Goal: Information Seeking & Learning: Learn about a topic

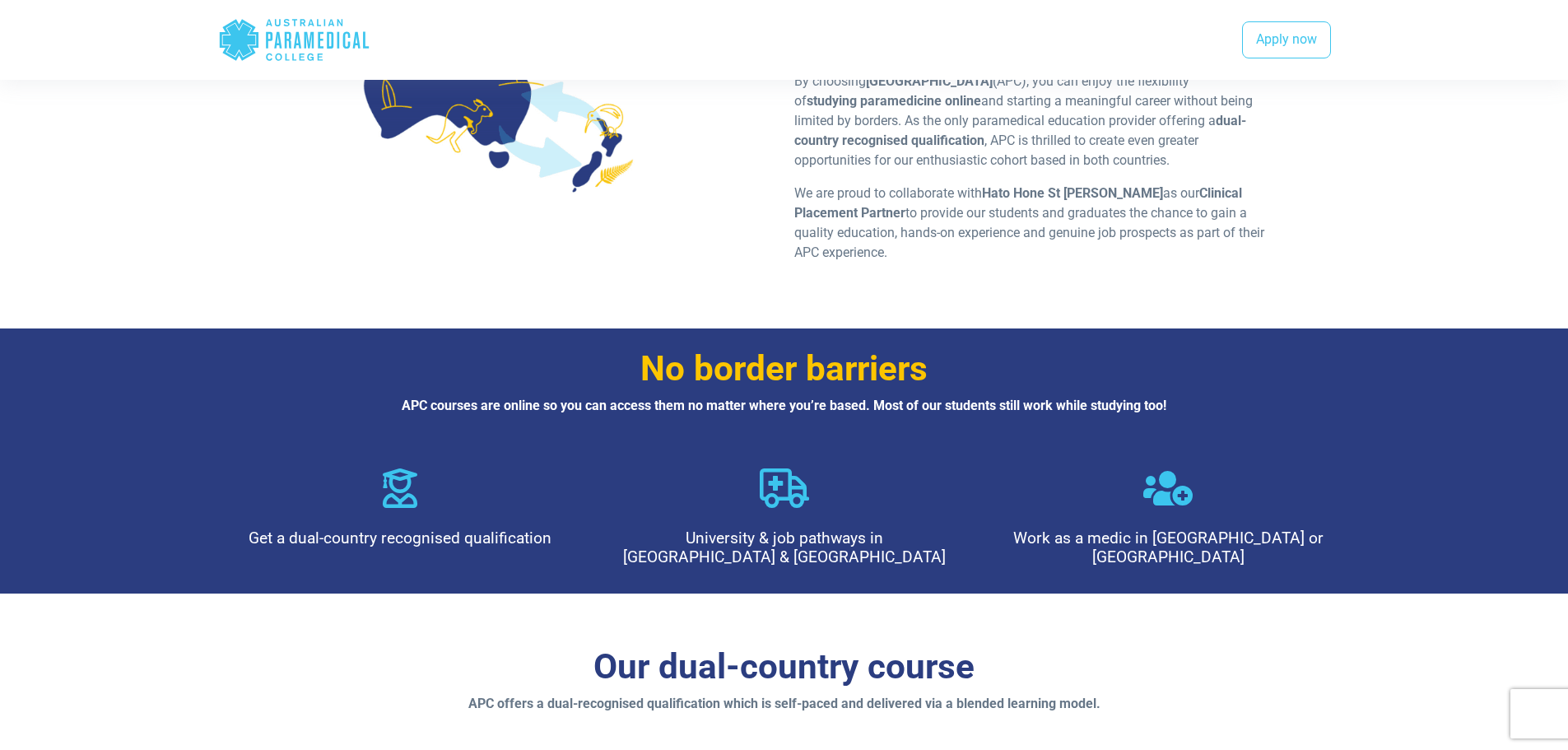
scroll to position [658, 0]
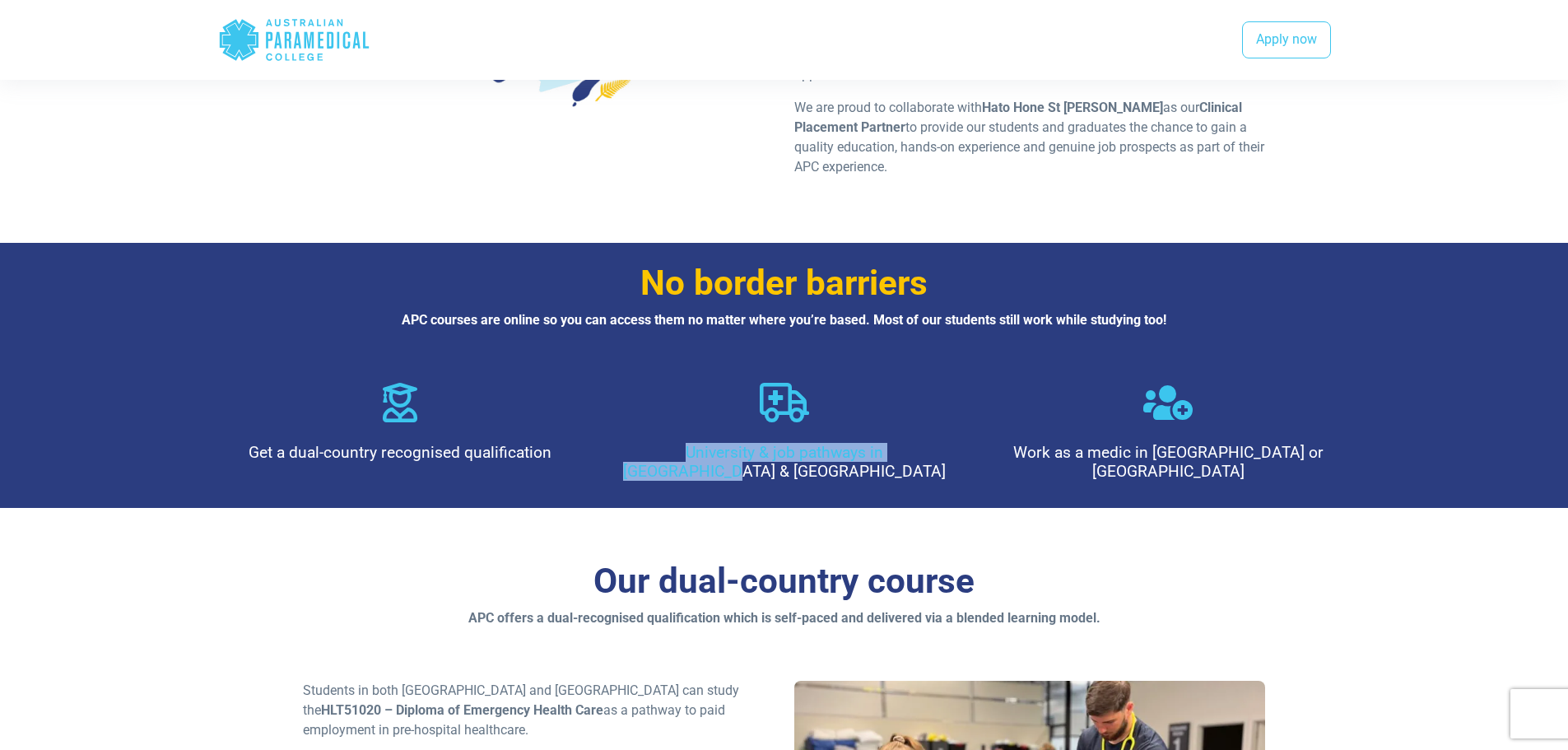
drag, startPoint x: 609, startPoint y: 356, endPoint x: 922, endPoint y: 371, distance: 313.4
click at [922, 382] on div "University & job pathways in Australia & NZ" at bounding box center [784, 431] width 365 height 97
click at [952, 443] on h4 "University & job pathways in Australia & NZ" at bounding box center [784, 461] width 338 height 38
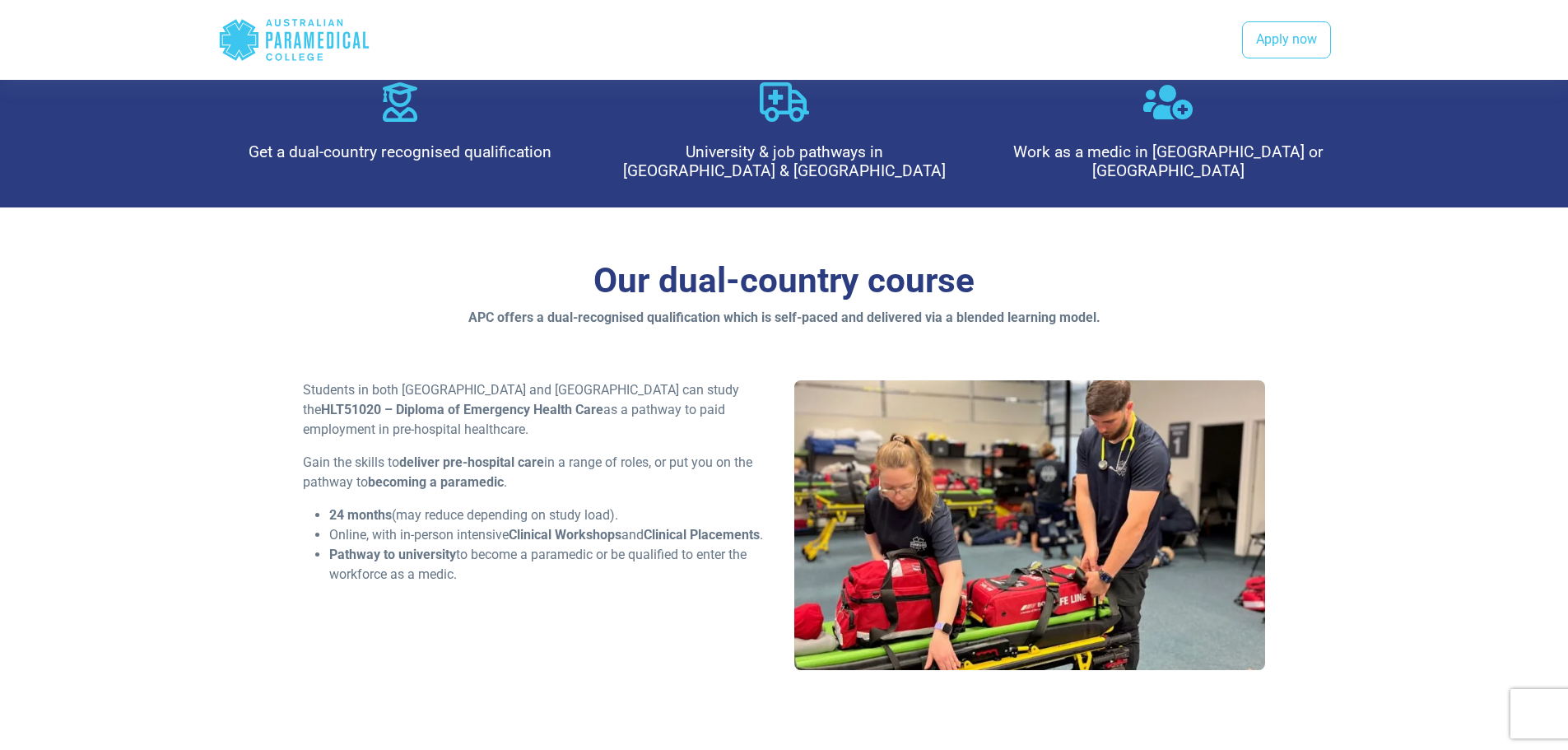
scroll to position [987, 0]
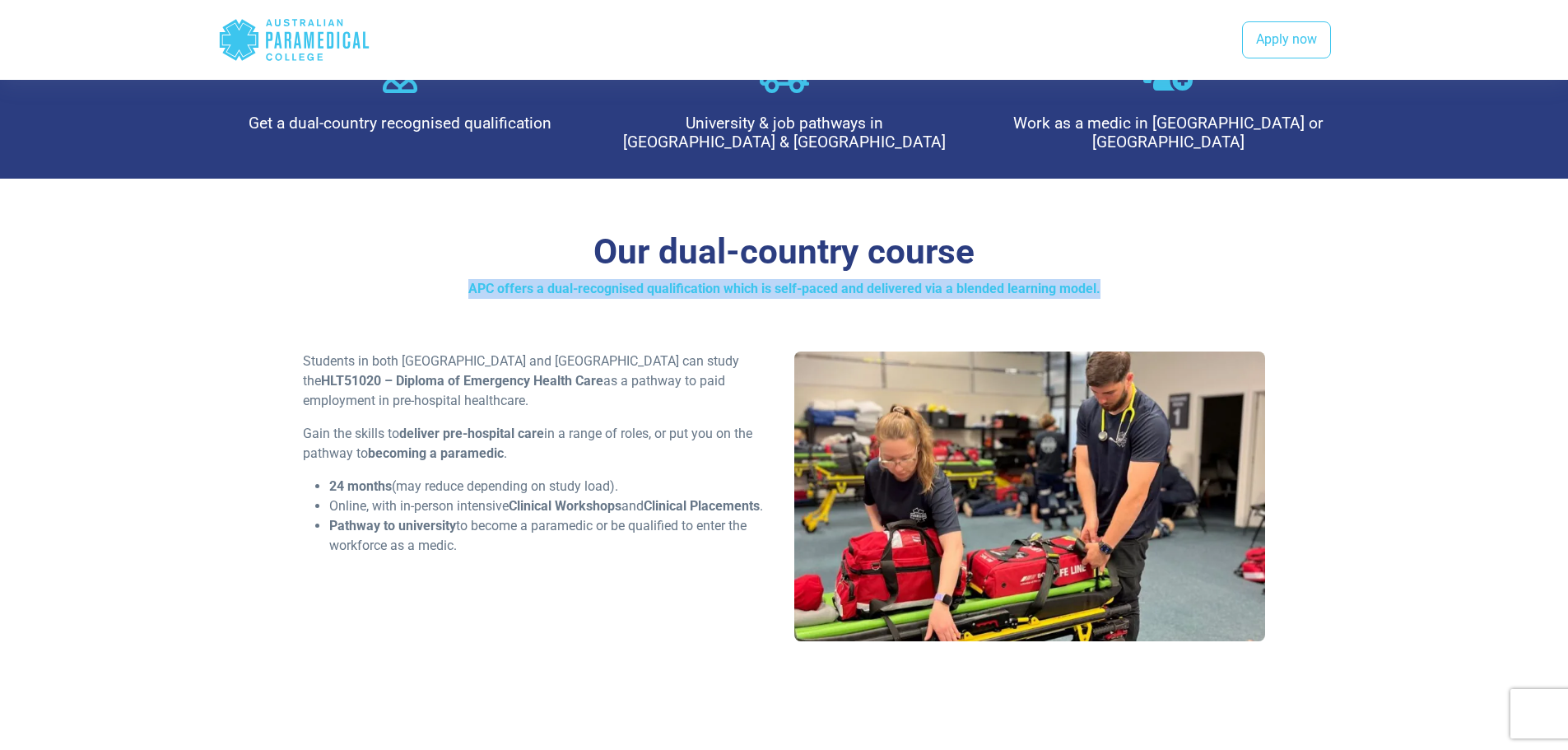
drag, startPoint x: 1114, startPoint y: 183, endPoint x: 314, endPoint y: 195, distance: 800.1
click at [314, 279] on p "APC offers a dual-recognised qualification which is self-paced and delivered vi…" at bounding box center [784, 289] width 963 height 19
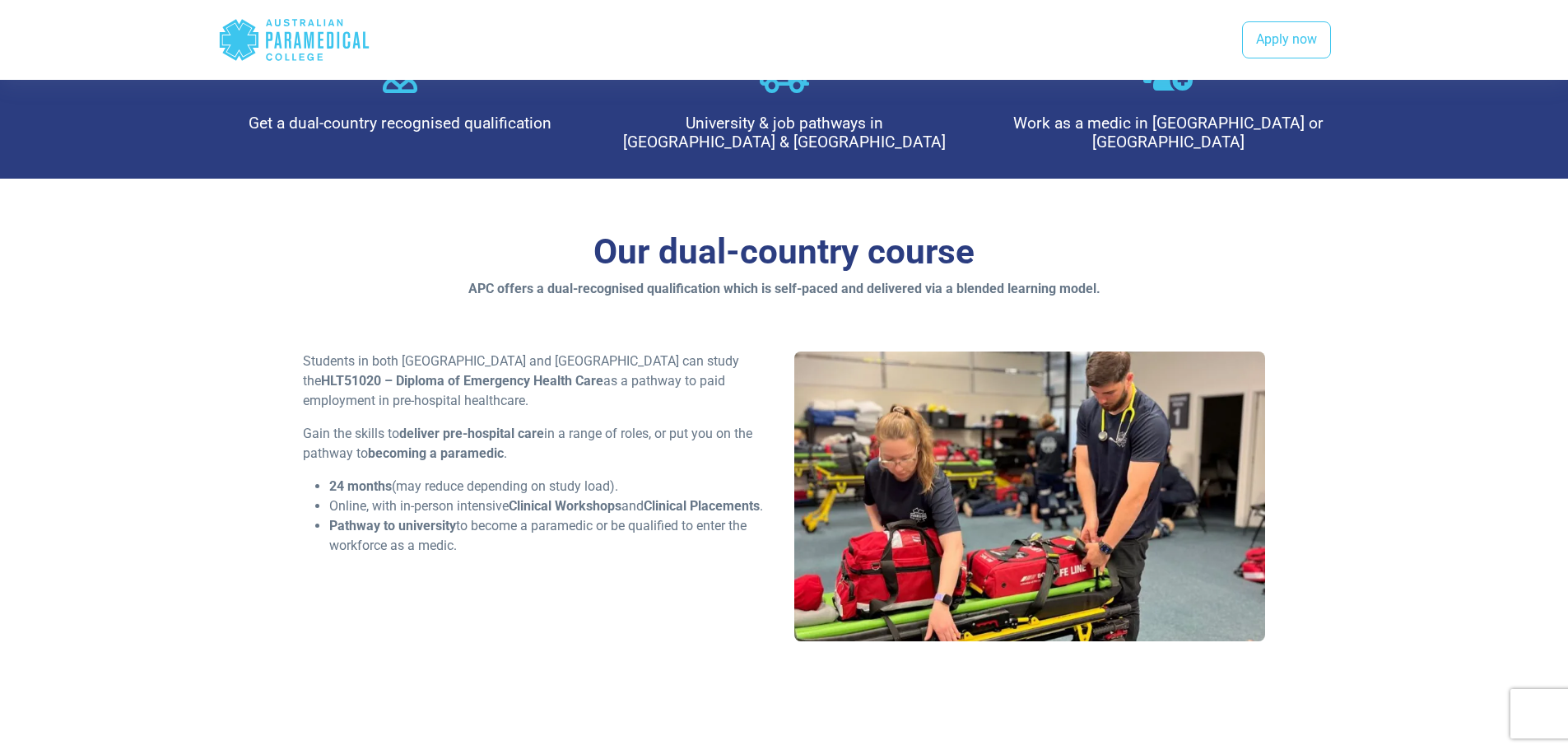
click at [335, 234] on div "Our dual-country course APC offers a dual-recognised qualification which is sel…" at bounding box center [785, 442] width 1153 height 528
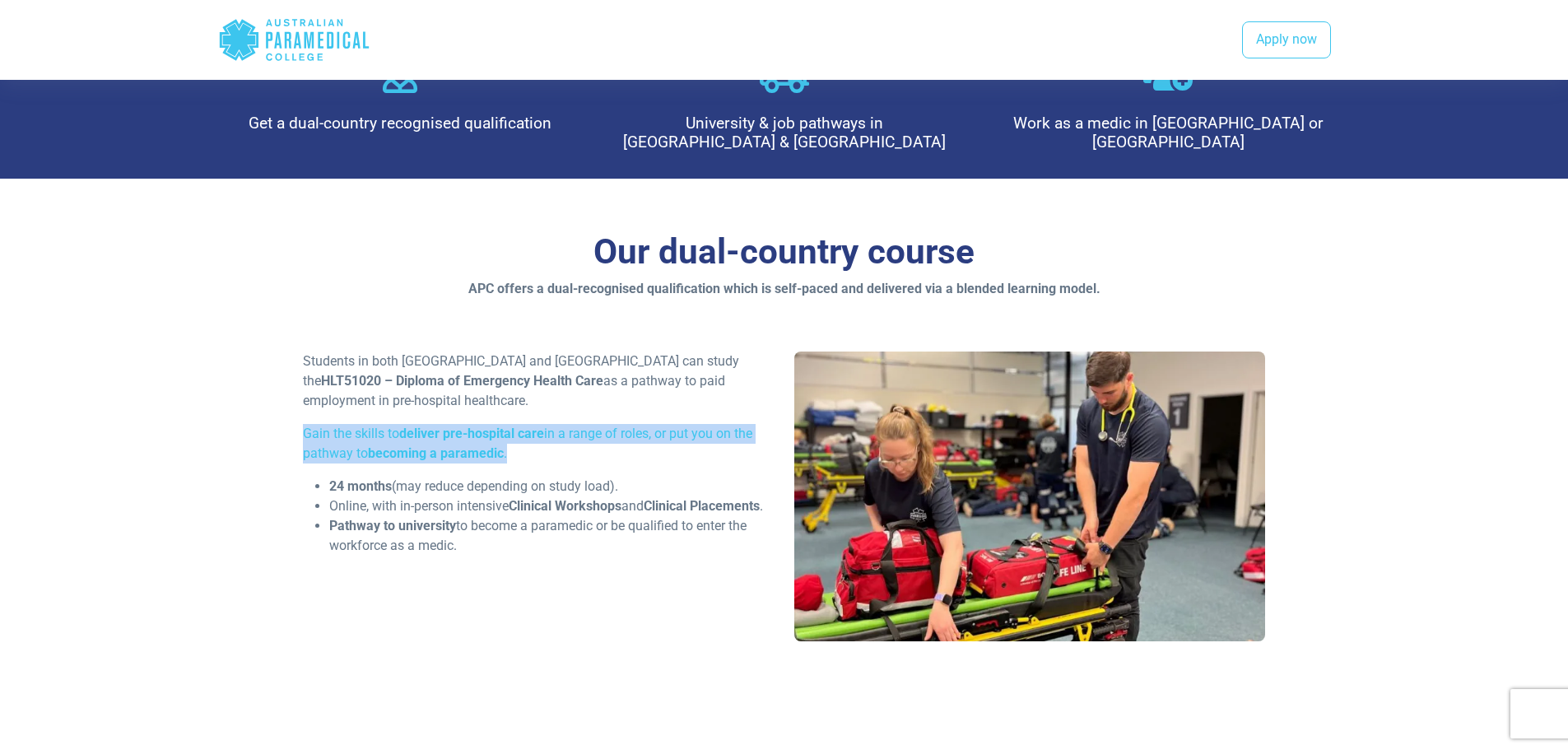
drag, startPoint x: 583, startPoint y: 351, endPoint x: 249, endPoint y: 332, distance: 334.5
click at [249, 332] on div "Our dual-country course APC offers a dual-recognised qualification which is sel…" at bounding box center [785, 442] width 1153 height 528
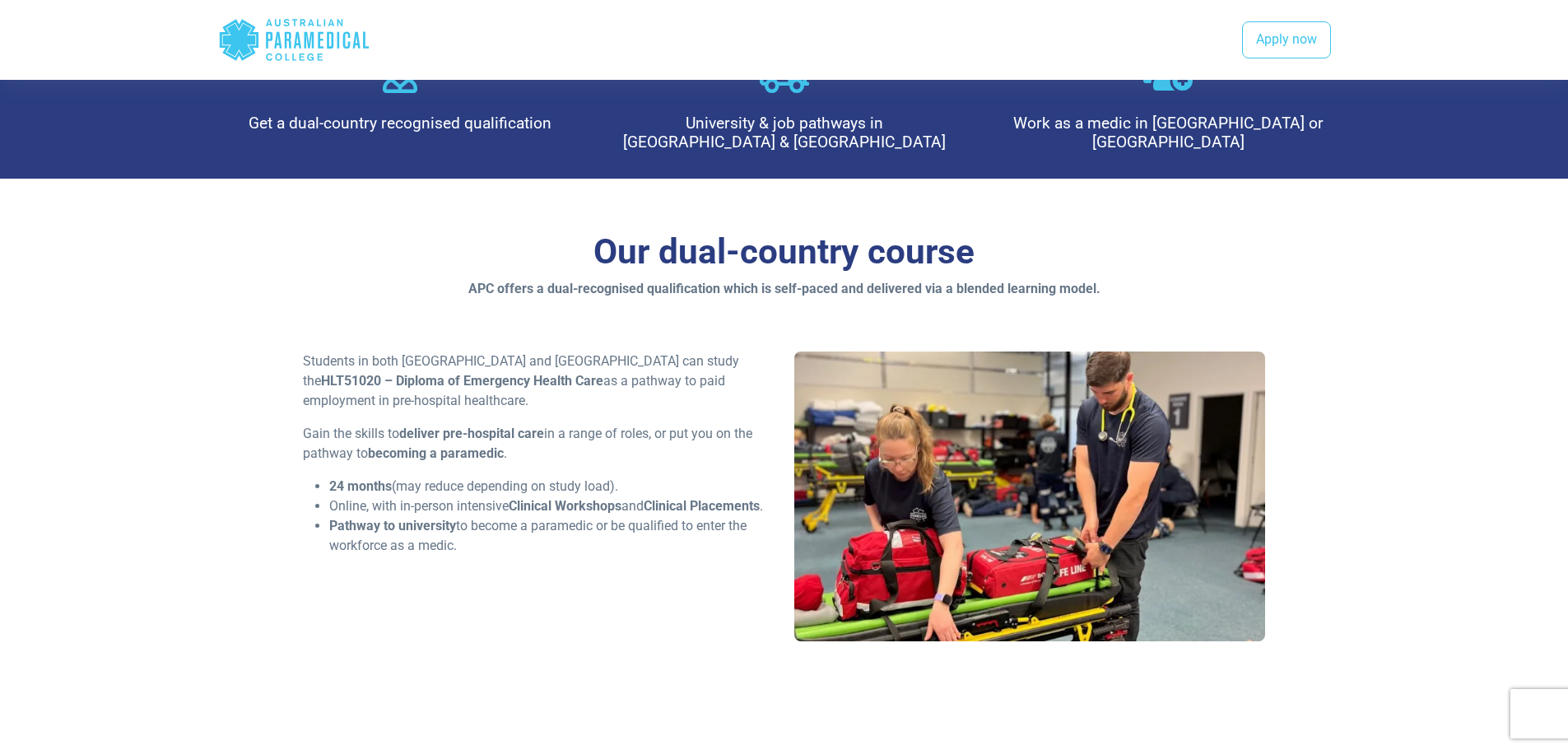
click at [262, 399] on div "Our dual-country course APC offers a dual-recognised qualification which is sel…" at bounding box center [785, 442] width 1153 height 528
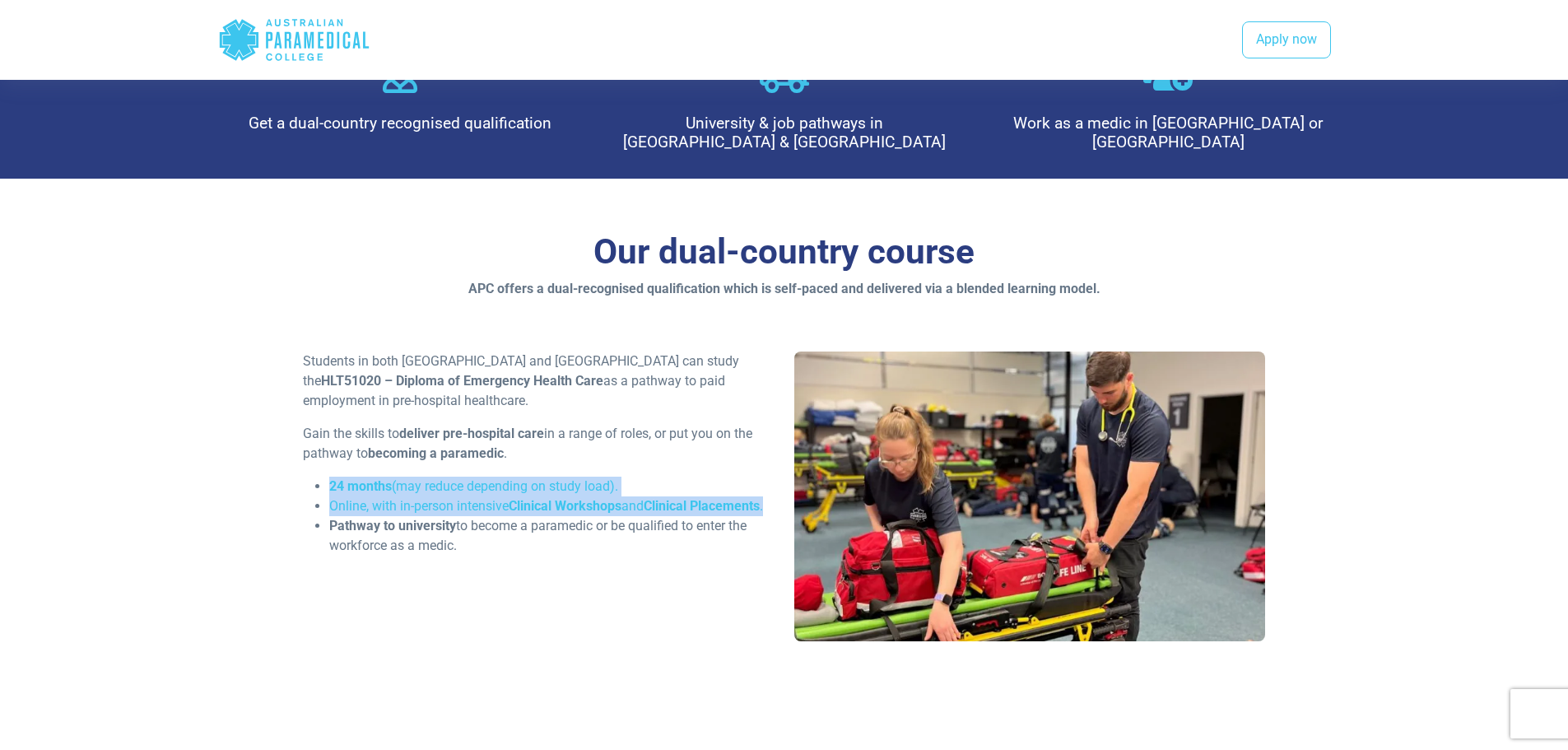
drag, startPoint x: 421, startPoint y: 422, endPoint x: 296, endPoint y: 387, distance: 129.8
click at [296, 387] on div "Students in both Australia and New Zealand can study the HLT51020 – Diploma of …" at bounding box center [538, 459] width 491 height 217
click at [283, 403] on div "Our dual-country course APC offers a dual-recognised qualification which is sel…" at bounding box center [785, 442] width 1153 height 528
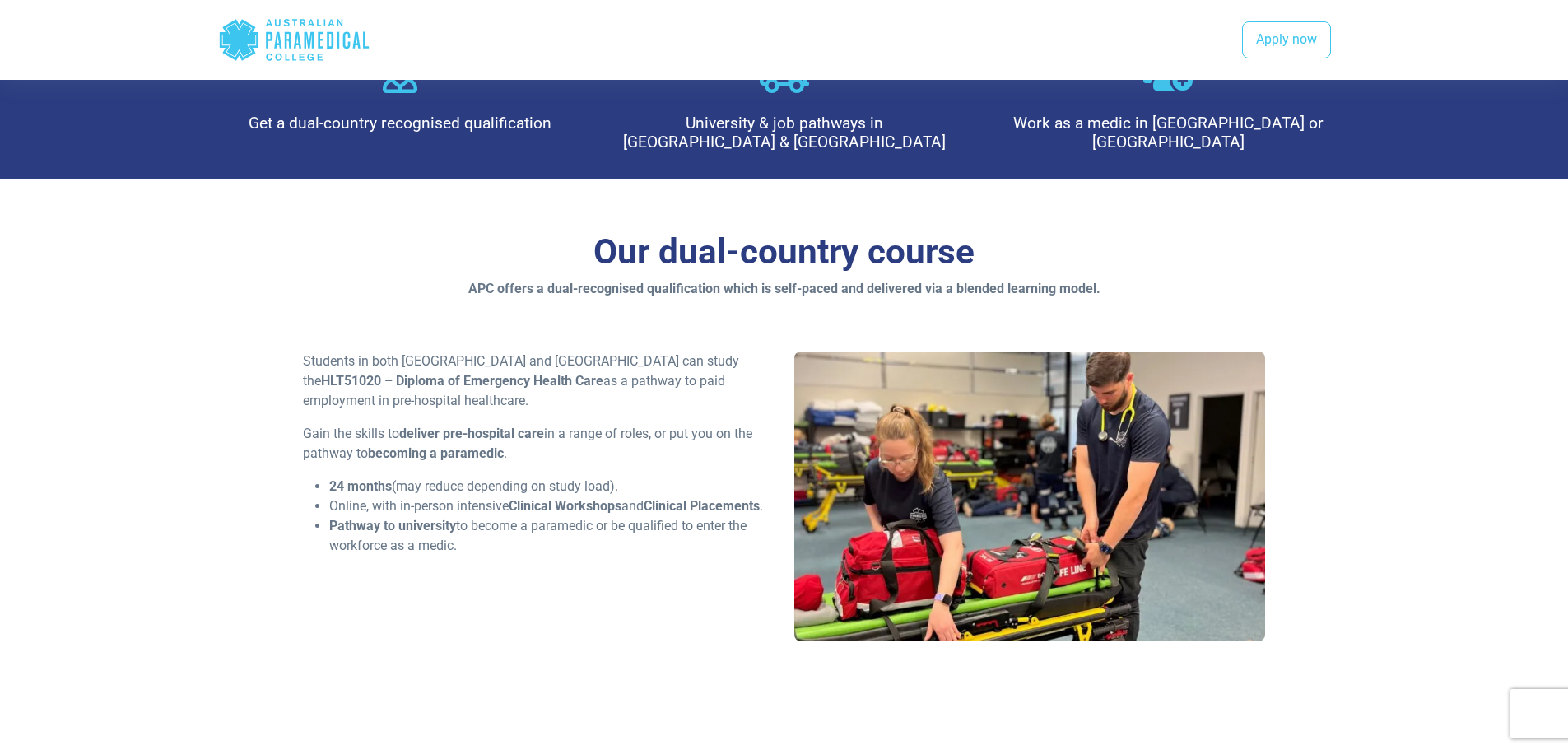
drag, startPoint x: 508, startPoint y: 462, endPoint x: 265, endPoint y: 438, distance: 244.2
click at [272, 438] on div "Our dual-country course APC offers a dual-recognised qualification which is sel…" at bounding box center [785, 442] width 1153 height 528
click at [264, 437] on div "Our dual-country course APC offers a dual-recognised qualification which is sel…" at bounding box center [785, 442] width 1153 height 528
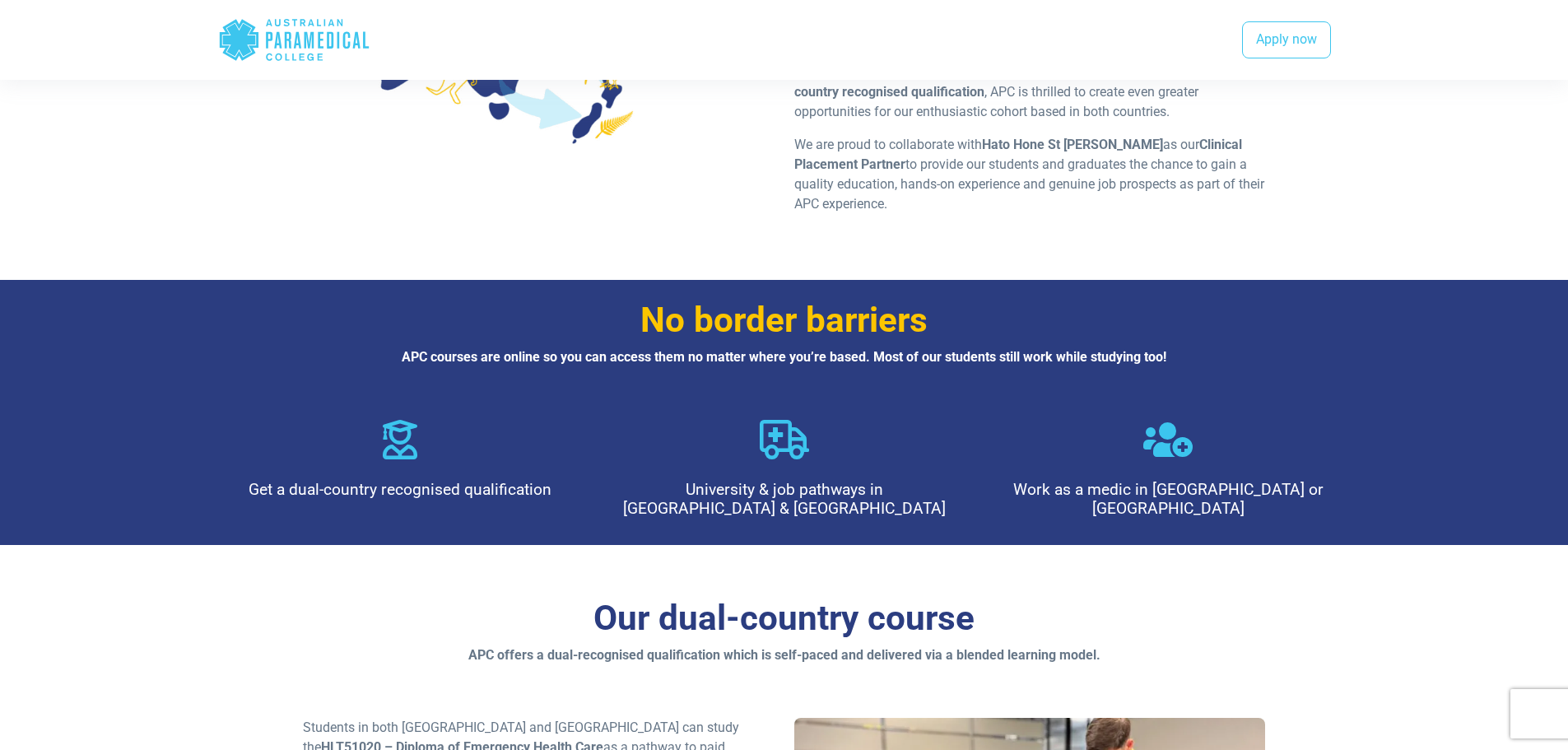
scroll to position [0, 0]
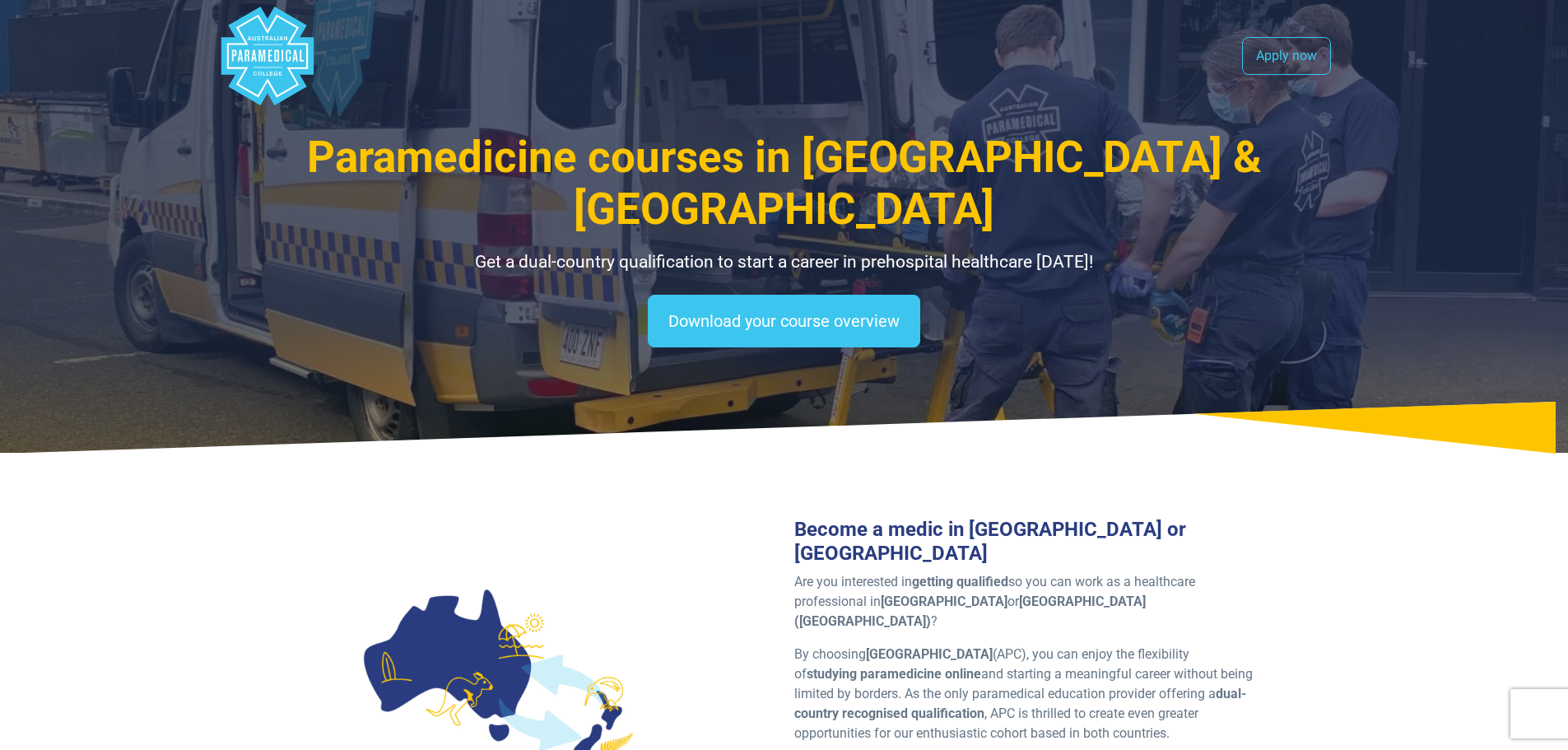
click at [266, 72] on polygon "Australian Paramedical College" at bounding box center [266, 73] width 3 height 4
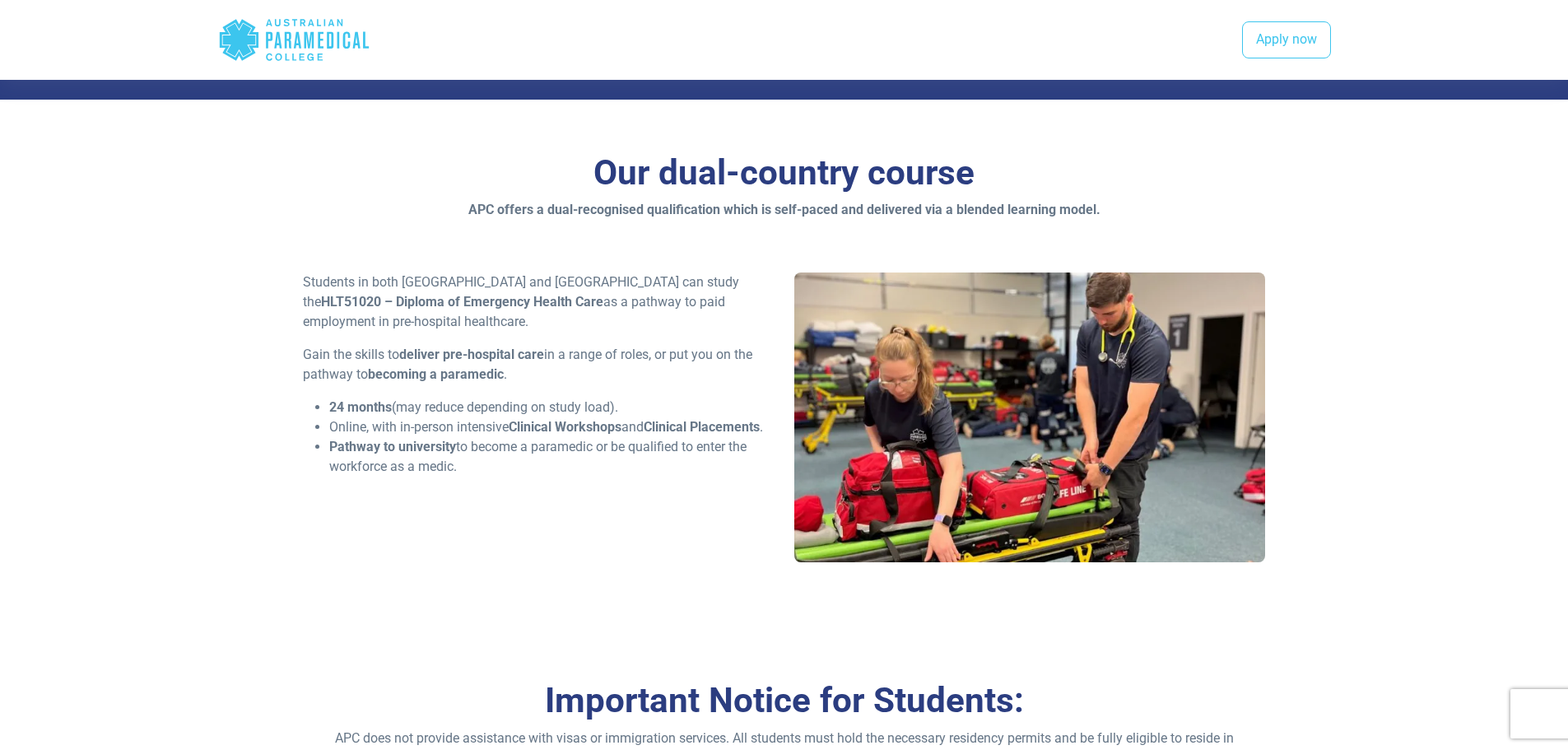
scroll to position [987, 0]
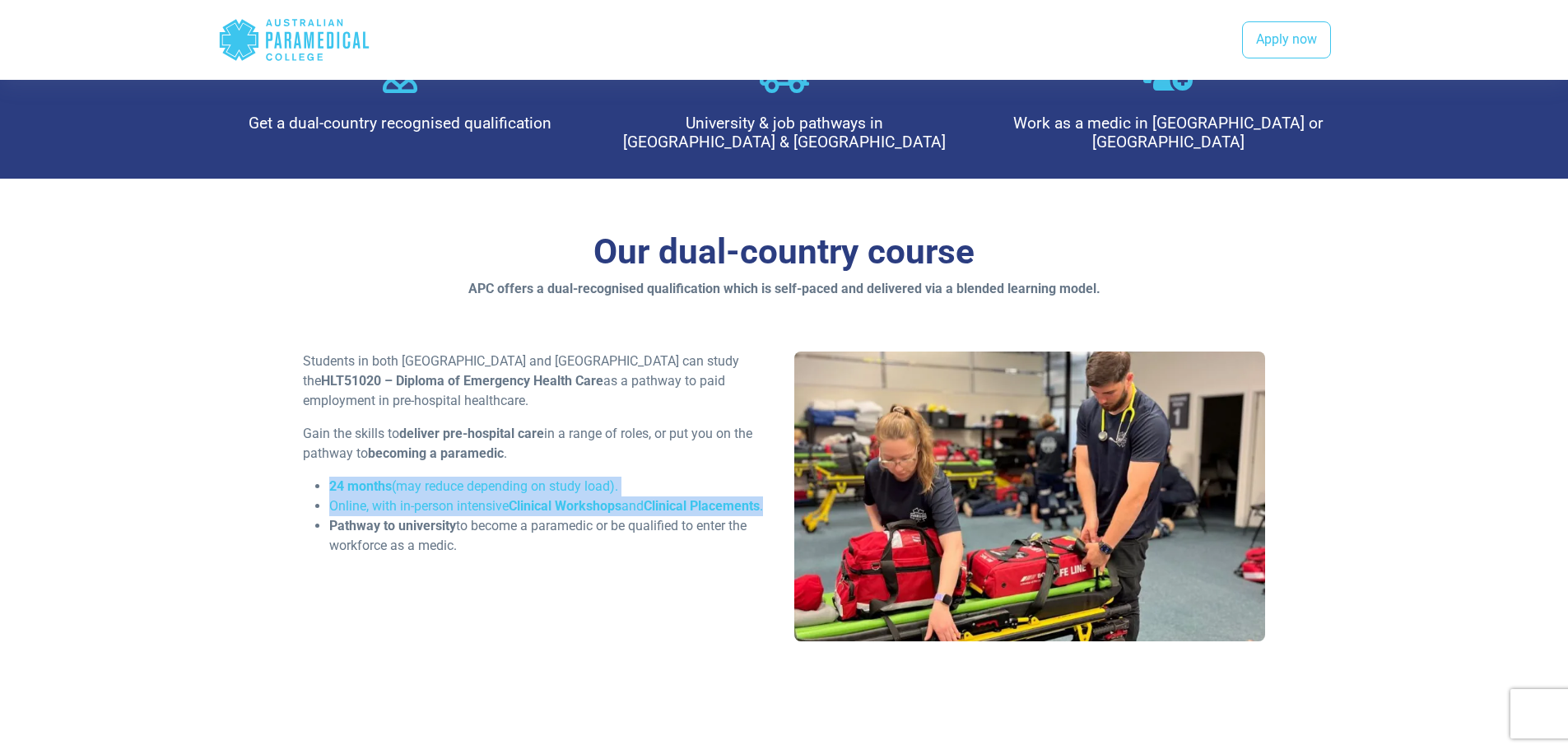
drag, startPoint x: 494, startPoint y: 425, endPoint x: 307, endPoint y: 387, distance: 190.8
click at [307, 477] on ul "24 months (may reduce depending on study load). Online, with in-person intensiv…" at bounding box center [539, 516] width 471 height 79
click at [267, 389] on div "Our dual-country course APC offers a dual-recognised qualification which is sel…" at bounding box center [785, 442] width 1153 height 528
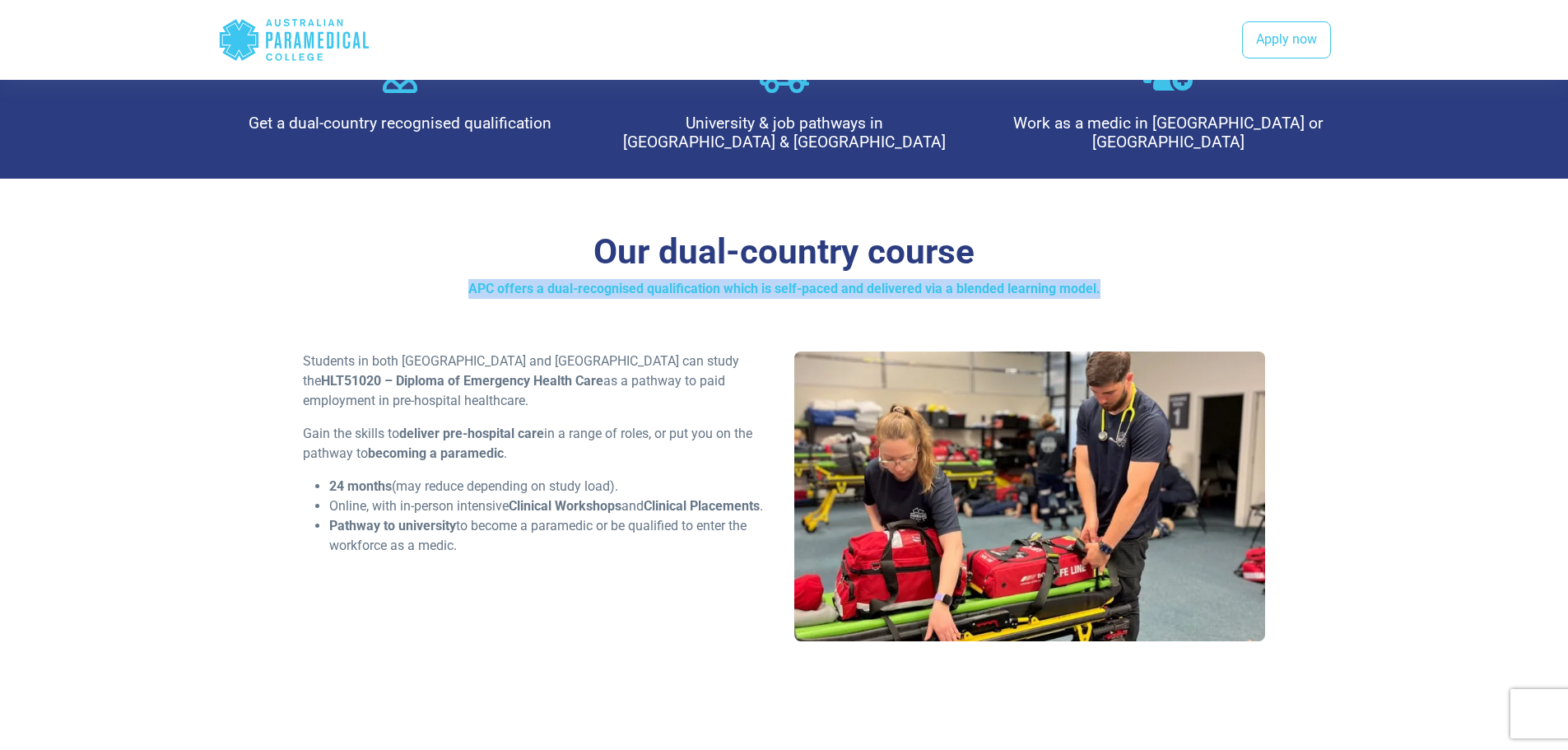
drag, startPoint x: 455, startPoint y: 181, endPoint x: 1214, endPoint y: 195, distance: 759.1
click at [1208, 279] on p "APC offers a dual-recognised qualification which is self-paced and delivered vi…" at bounding box center [784, 289] width 963 height 19
click at [1214, 279] on p "APC offers a dual-recognised qualification which is self-paced and delivered vi…" at bounding box center [784, 289] width 963 height 19
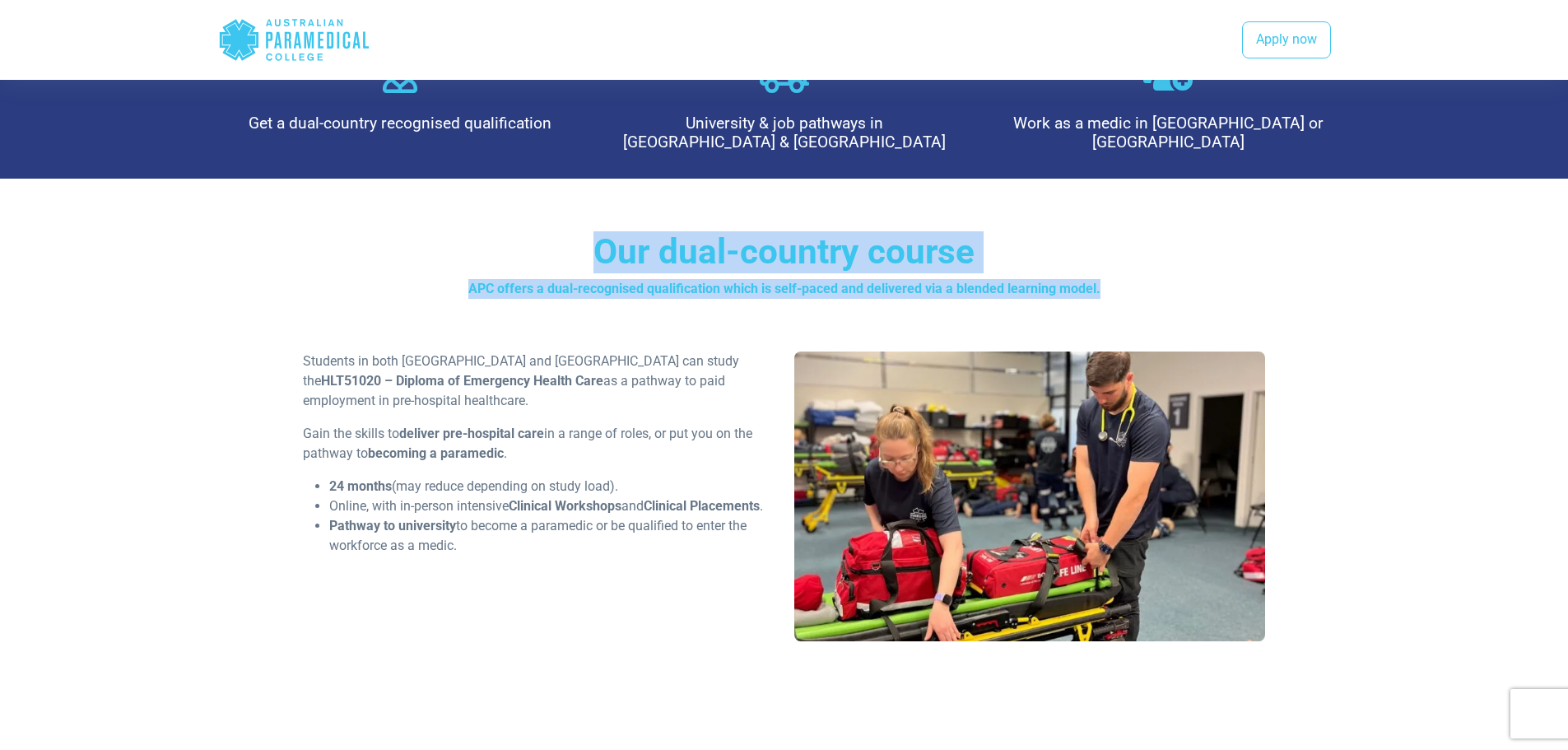
drag, startPoint x: 1175, startPoint y: 191, endPoint x: 416, endPoint y: 133, distance: 761.2
click at [416, 232] on div "Our dual-country course APC offers a dual-recognised qualification which is sel…" at bounding box center [784, 265] width 963 height 69
click at [421, 232] on h3 "Our dual-country course" at bounding box center [784, 252] width 963 height 42
click at [426, 232] on h3 "Our dual-country course" at bounding box center [784, 252] width 963 height 42
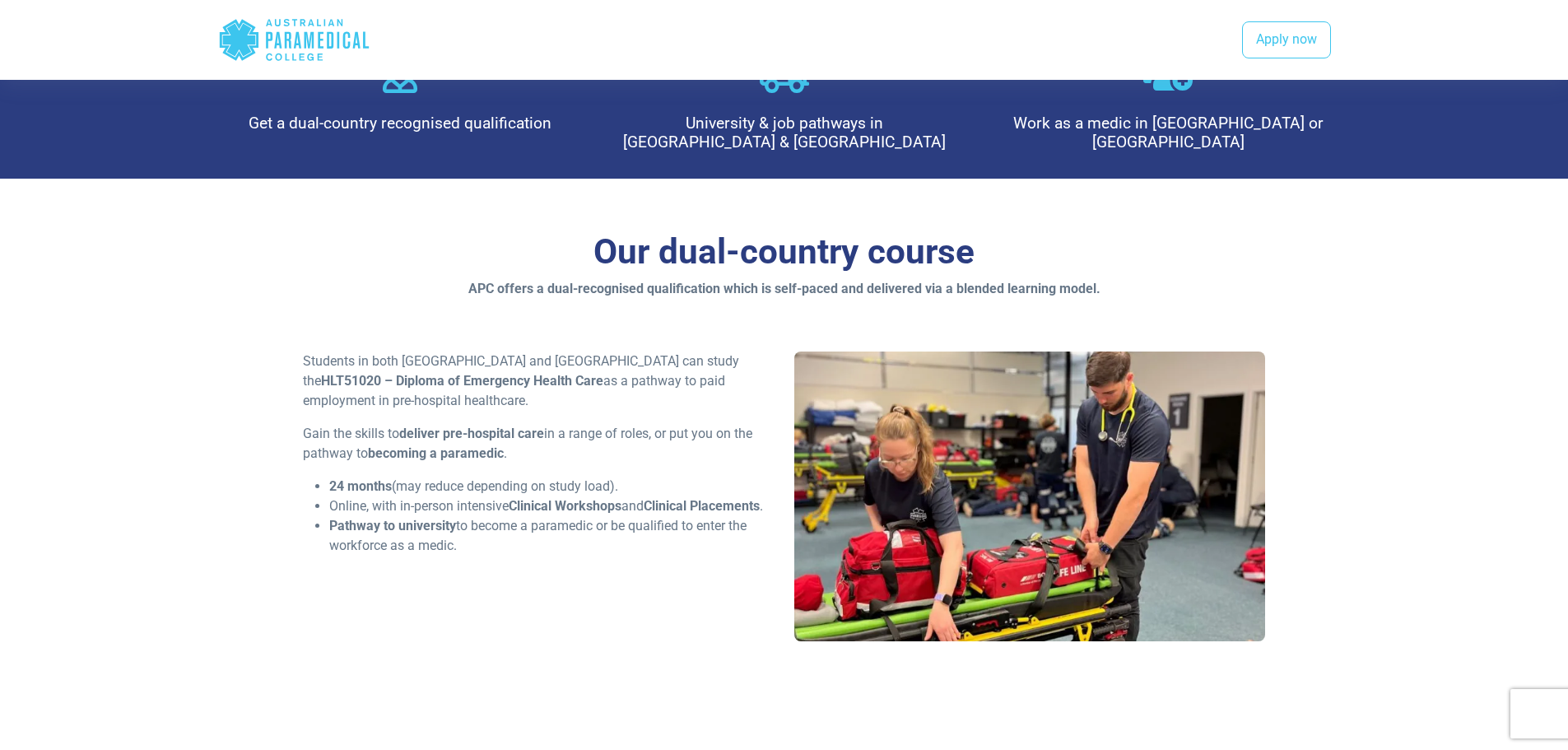
click at [433, 279] on p "APC offers a dual-recognised qualification which is self-paced and delivered vi…" at bounding box center [784, 289] width 963 height 19
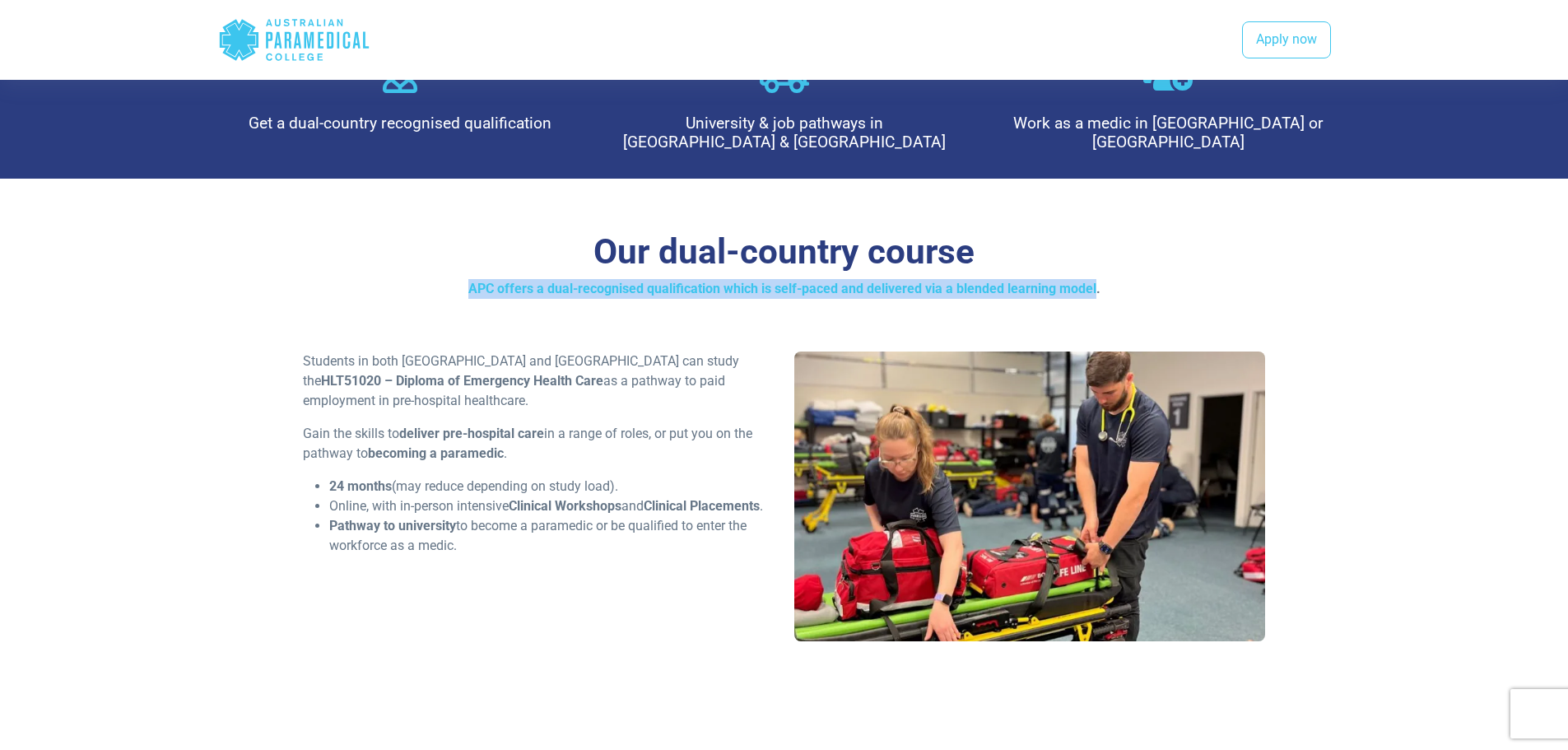
drag, startPoint x: 444, startPoint y: 181, endPoint x: 1093, endPoint y: 191, distance: 649.1
click at [1093, 279] on p "APC offers a dual-recognised qualification which is self-paced and delivered vi…" at bounding box center [784, 289] width 963 height 19
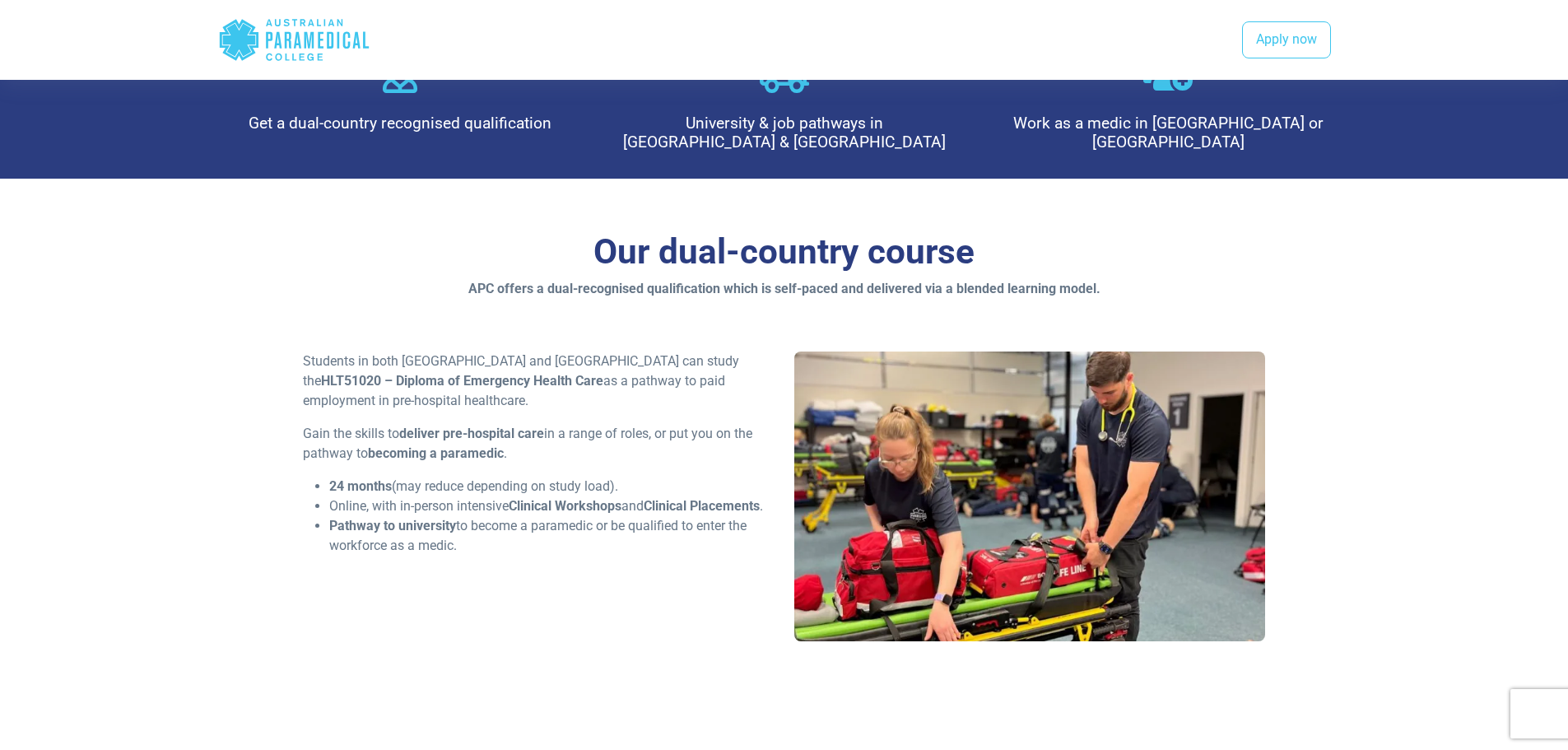
click at [1391, 330] on section "Our dual-country course APC offers a dual-recognised qualification which is sel…" at bounding box center [784, 442] width 1568 height 528
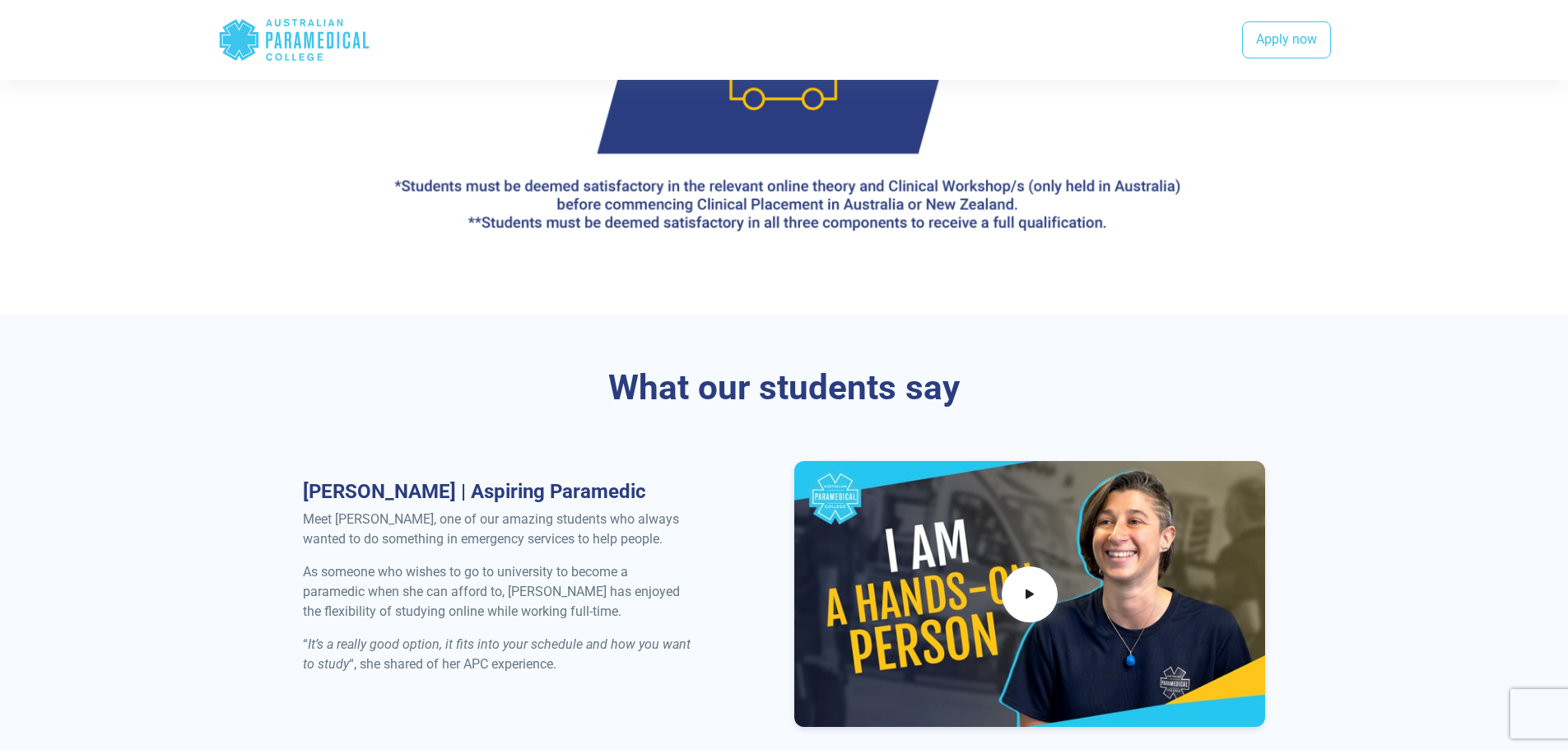
scroll to position [2810, 0]
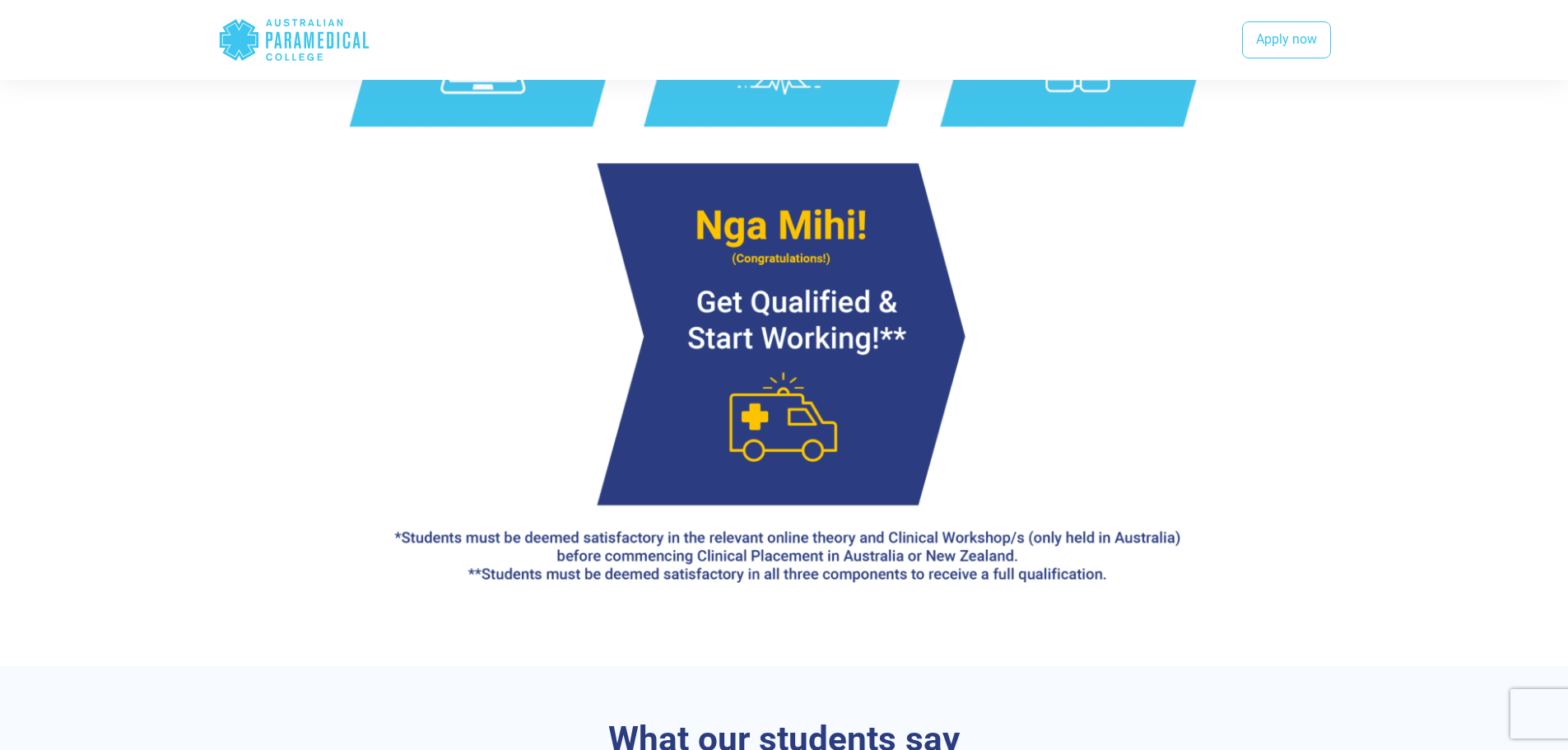
drag, startPoint x: 1565, startPoint y: 108, endPoint x: 1573, endPoint y: 38, distance: 70.5
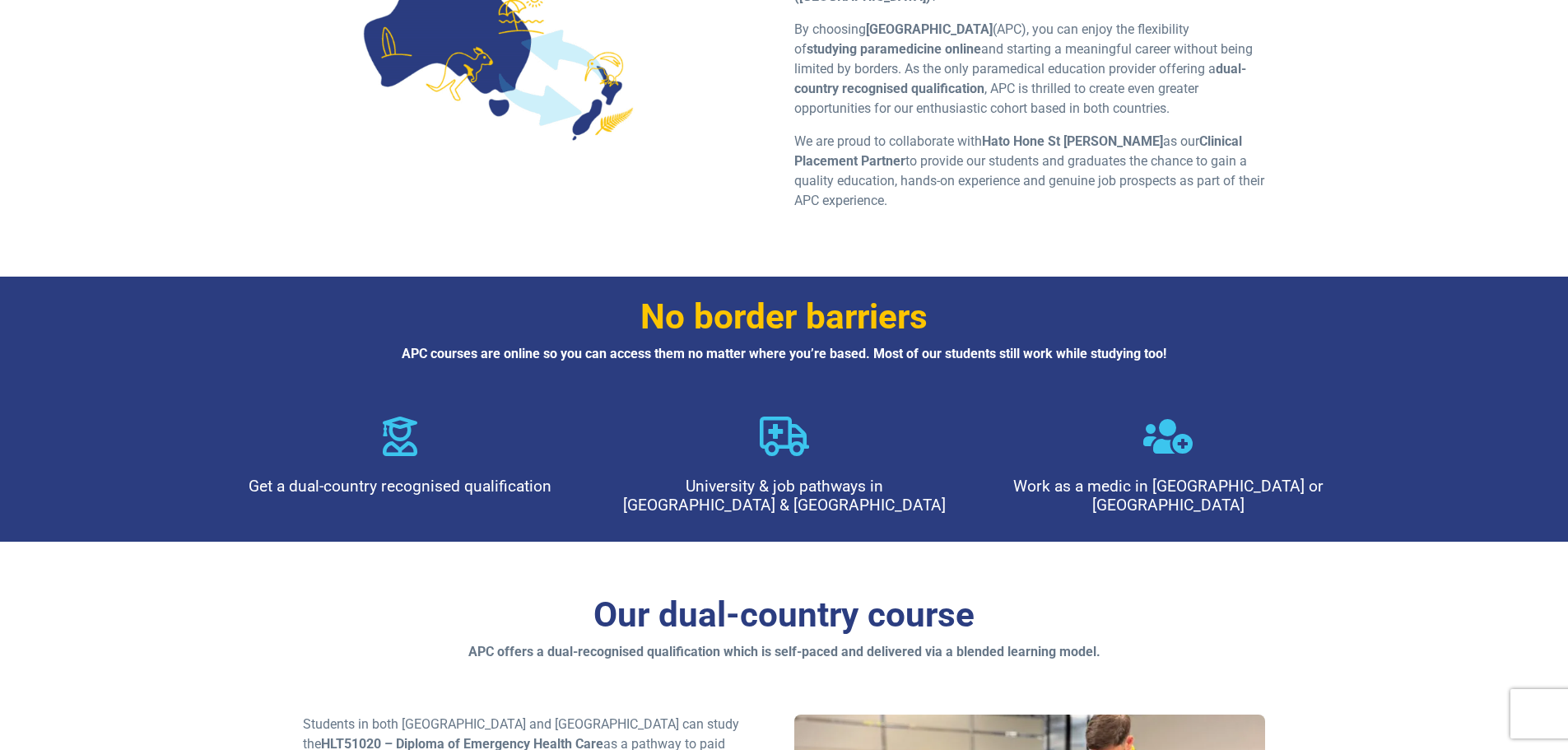
scroll to position [0, 0]
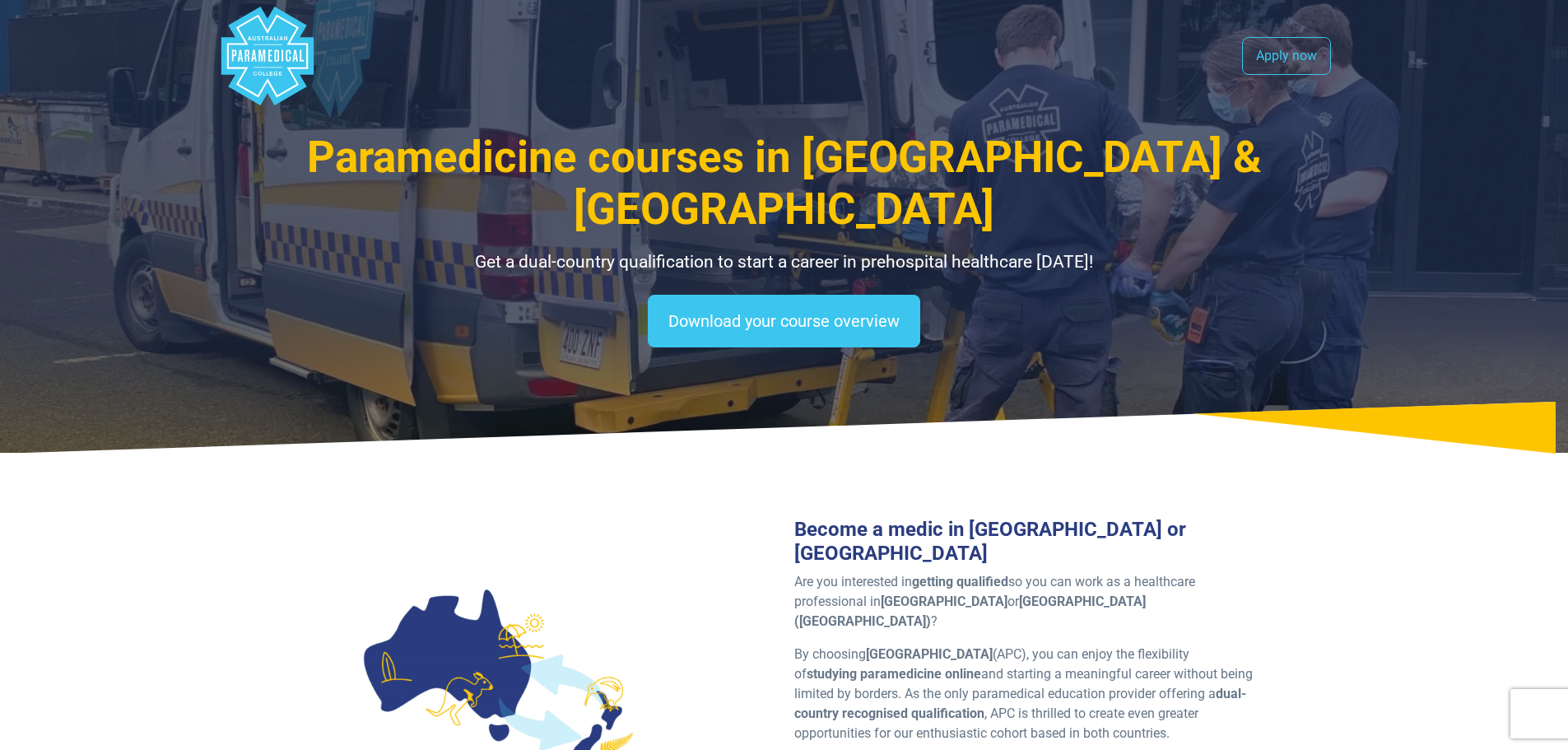
click at [295, 34] on polygon "Australian Paramedical College" at bounding box center [266, 56] width 92 height 98
drag, startPoint x: 277, startPoint y: 49, endPoint x: 422, endPoint y: 142, distance: 172.3
click at [277, 50] on g "Australian Paramedical College" at bounding box center [266, 56] width 92 height 98
